Goal: Information Seeking & Learning: Find specific fact

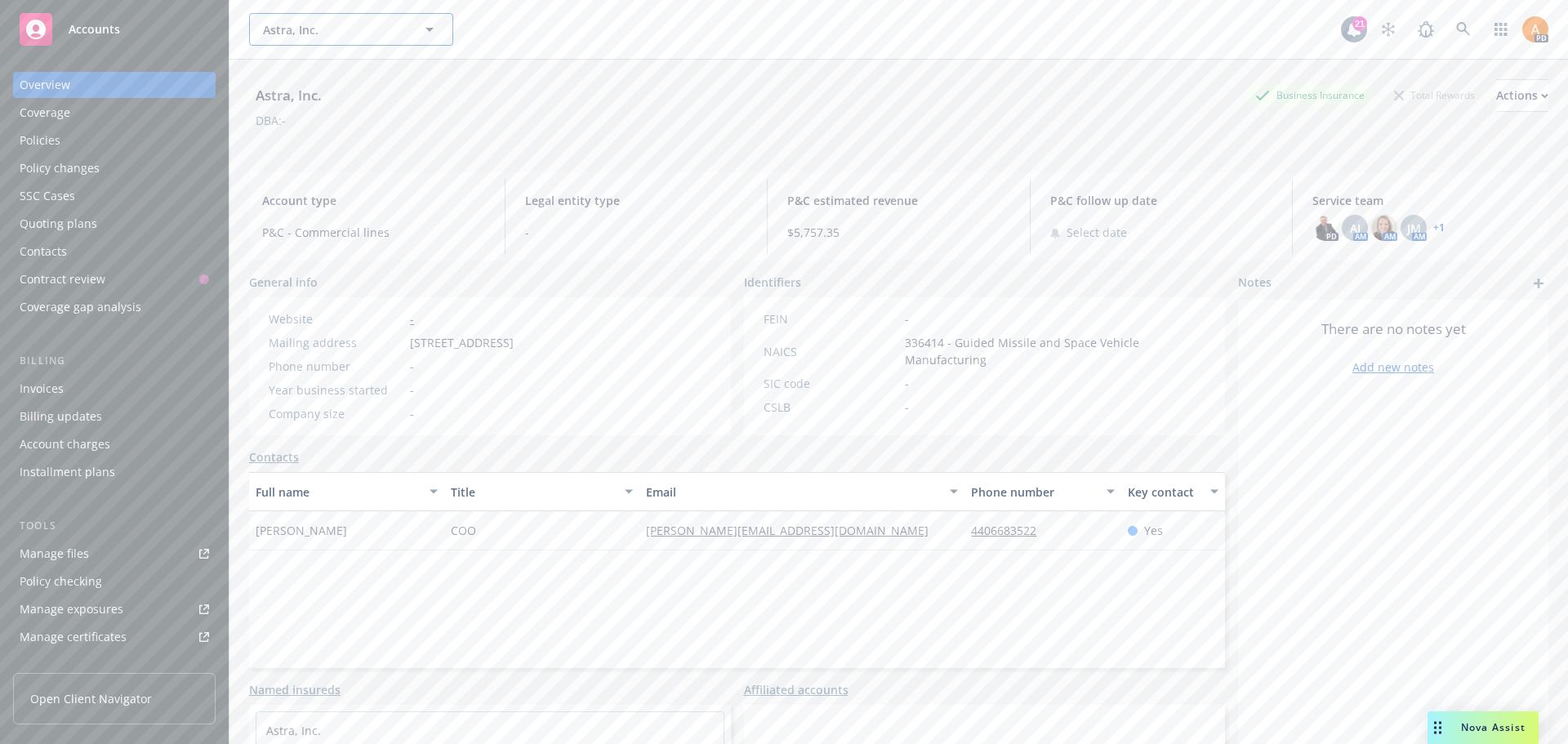
click at [315, 21] on span "Astra, Inc." at bounding box center [333, 30] width 142 height 17
type input "molo"
click at [290, 76] on strong "Moloco, Inc" at bounding box center [299, 76] width 64 height 15
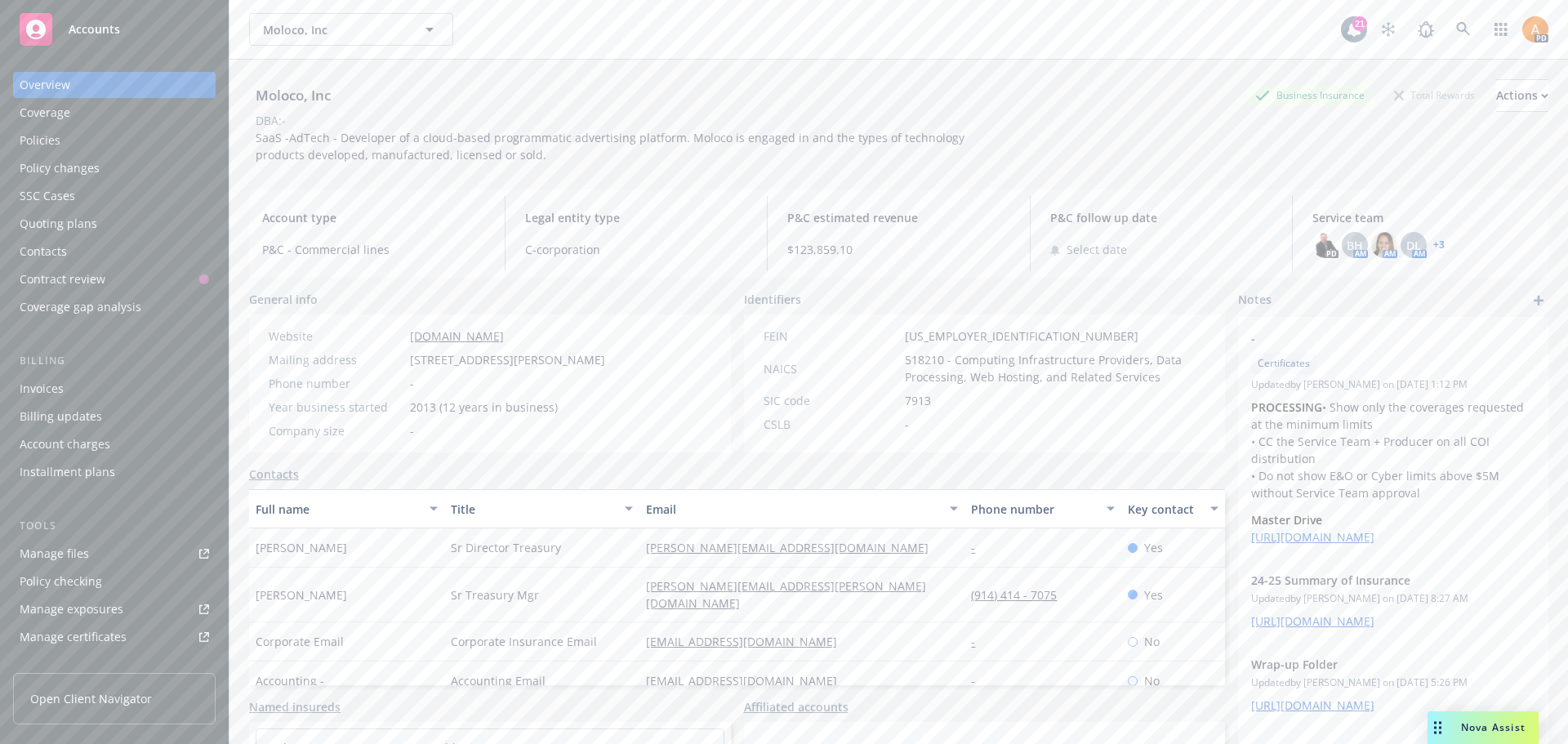
click at [54, 136] on div "Policies" at bounding box center [40, 140] width 41 height 26
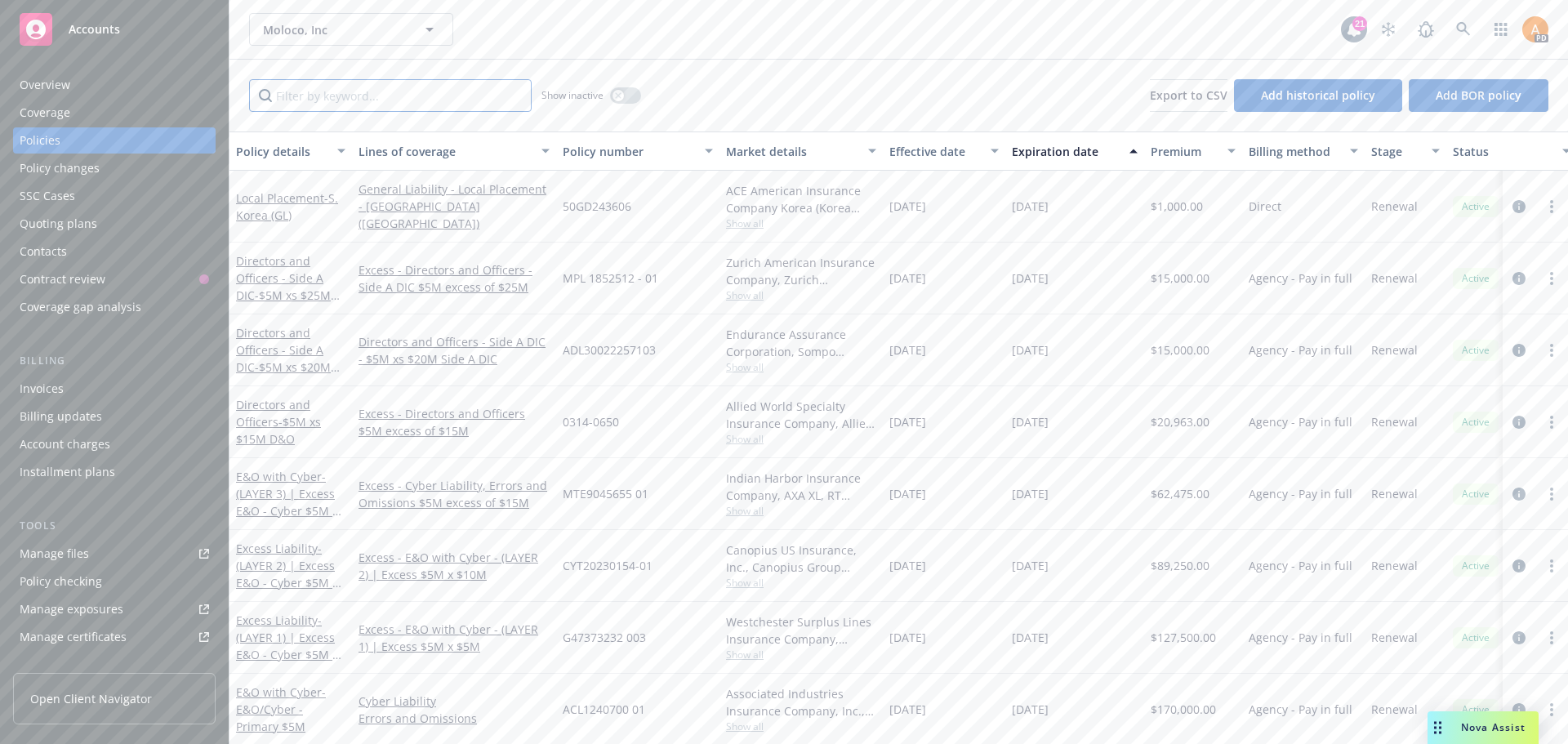
click at [359, 98] on input "Filter by keyword..." at bounding box center [390, 95] width 282 height 33
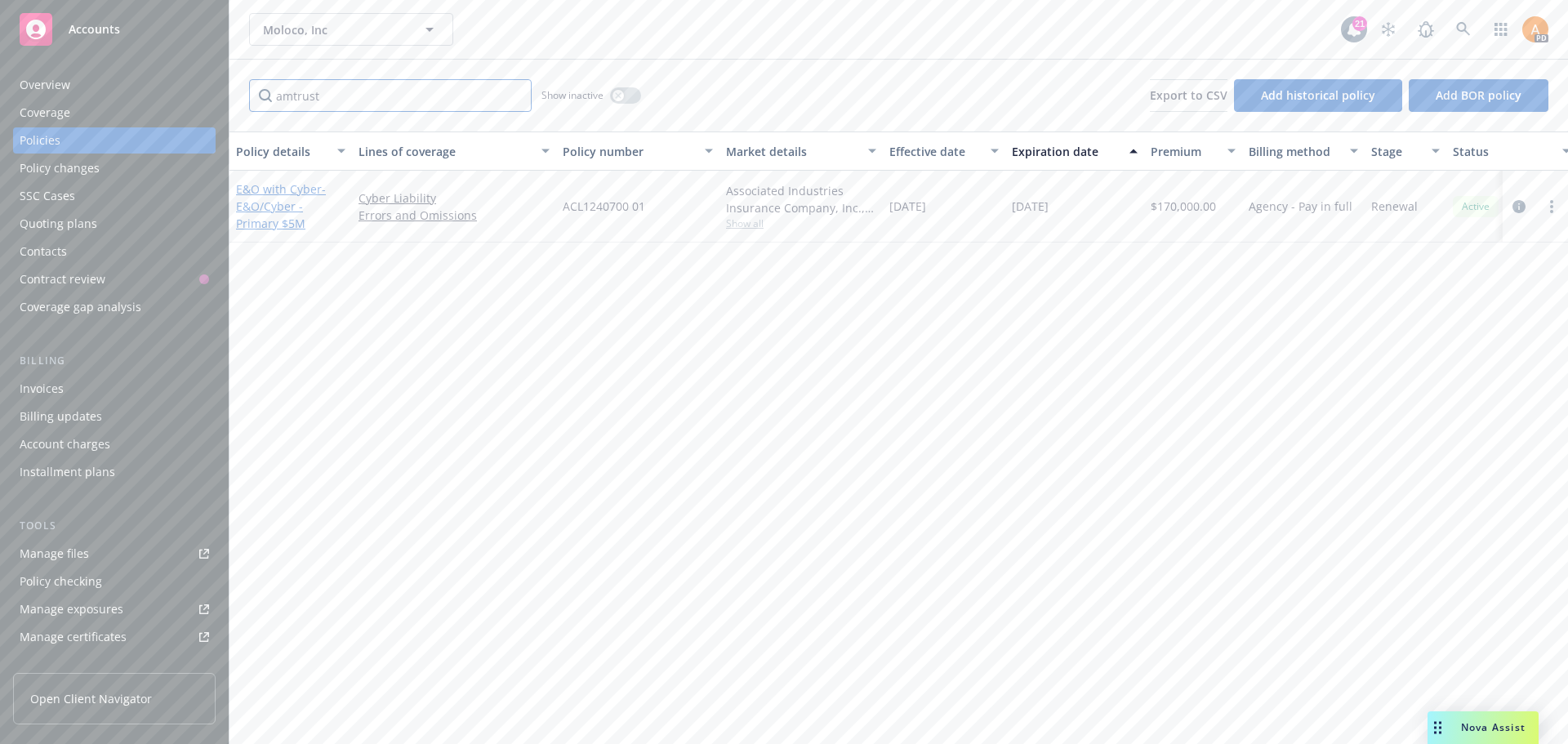
type input "amtrust"
click at [268, 188] on link "E&O with Cyber - E&O/Cyber - Primary $5M" at bounding box center [281, 206] width 90 height 50
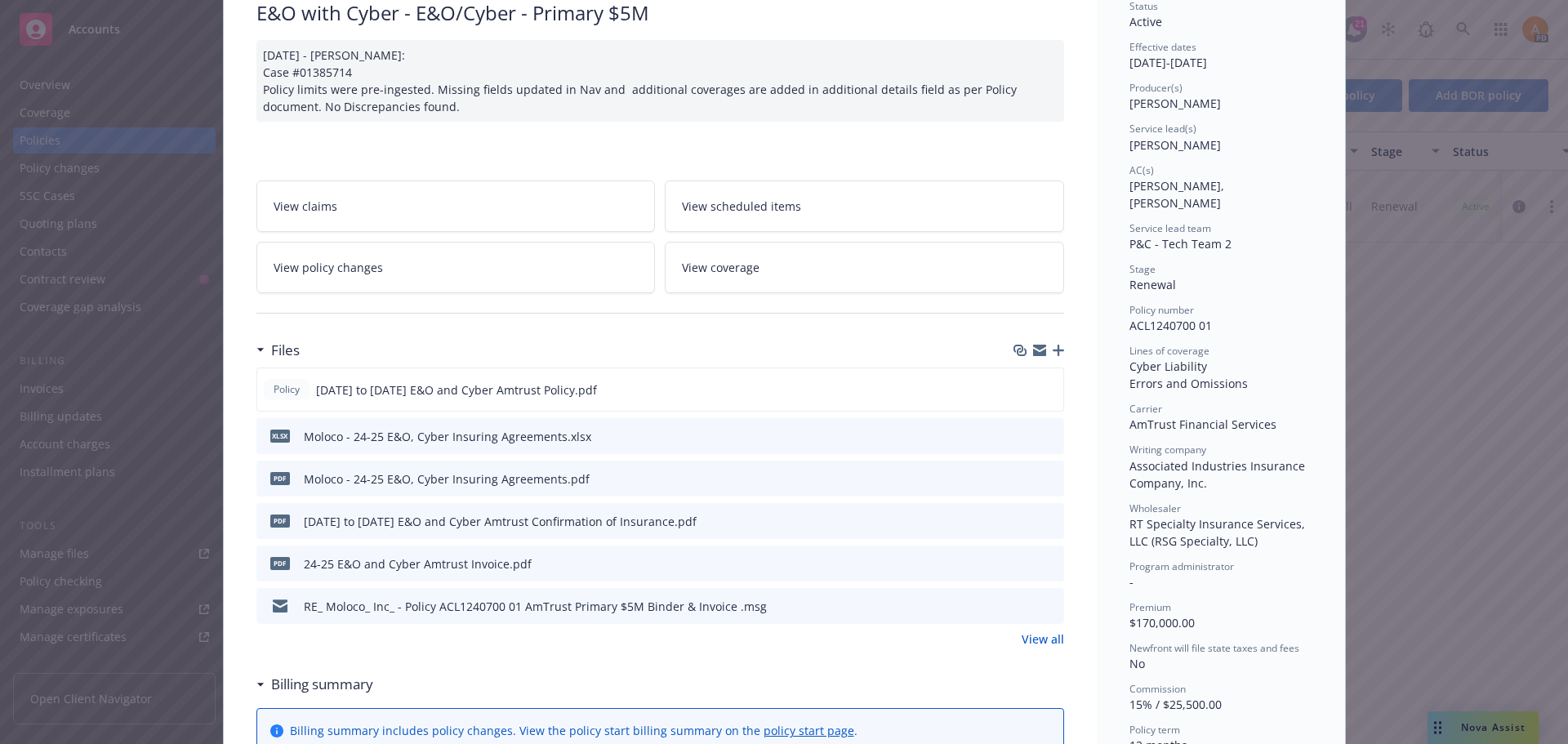
scroll to position [163, 0]
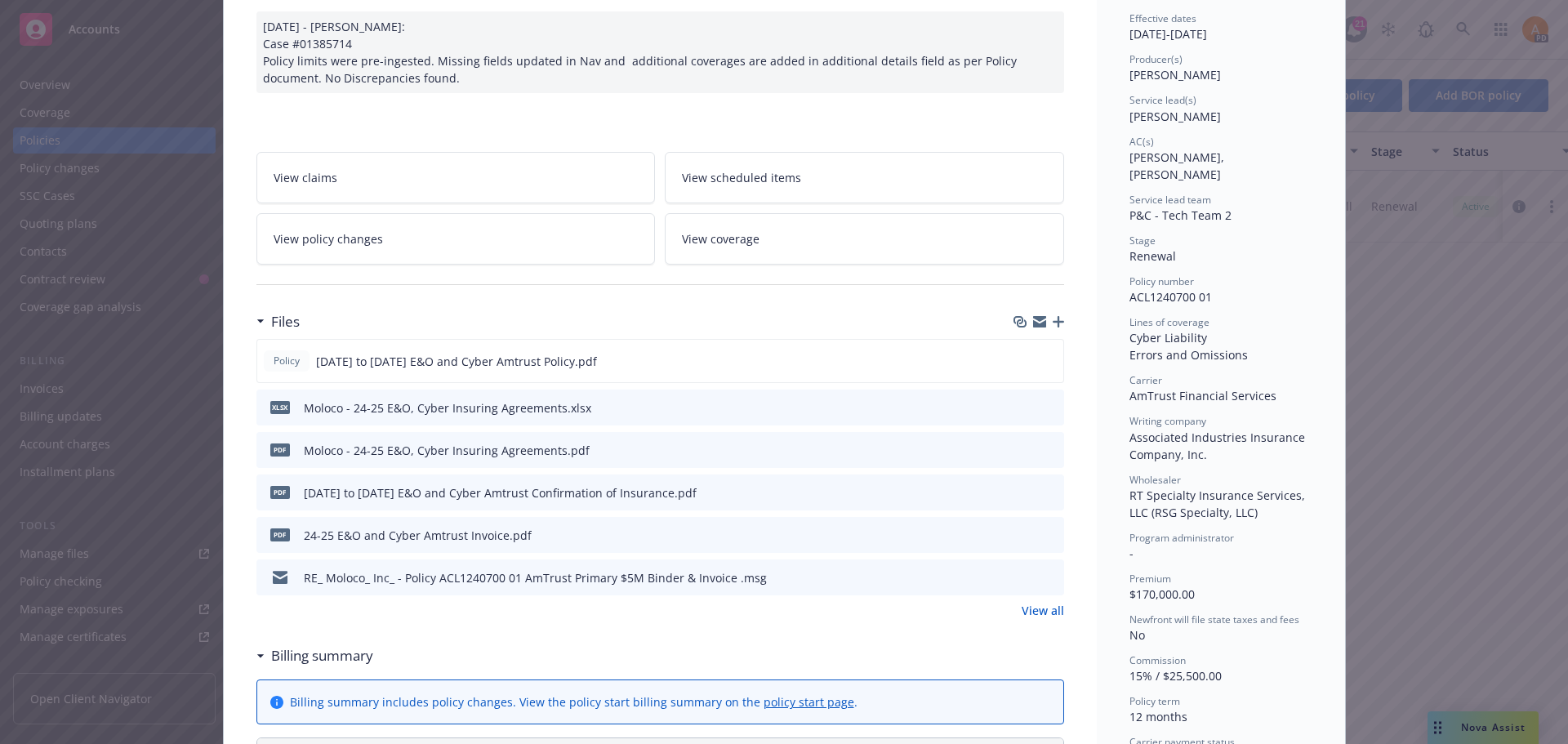
click at [1044, 449] on icon "preview file" at bounding box center [1048, 449] width 15 height 11
click at [1040, 358] on icon "preview file" at bounding box center [1047, 360] width 15 height 11
